Goal: Transaction & Acquisition: Purchase product/service

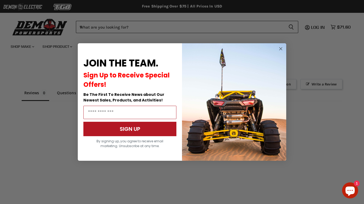
scroll to position [365, 0]
